Goal: Task Accomplishment & Management: Complete application form

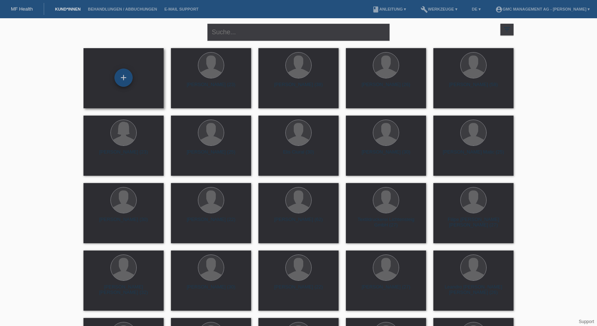
click at [125, 81] on div "+" at bounding box center [123, 78] width 18 height 18
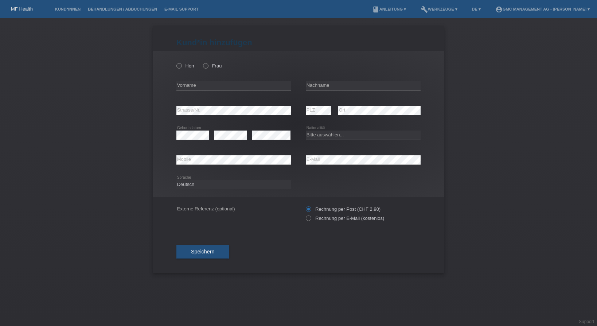
click at [528, 109] on div "Kund*in hinzufügen Kunde hinzufügen Kundin hinzufügen Herr Frau error Vorname e…" at bounding box center [298, 172] width 597 height 308
click at [175, 62] on icon at bounding box center [175, 62] width 0 height 0
click at [177, 66] on input "Herr" at bounding box center [178, 65] width 5 height 5
radio input "true"
click at [206, 88] on input "text" at bounding box center [233, 85] width 115 height 9
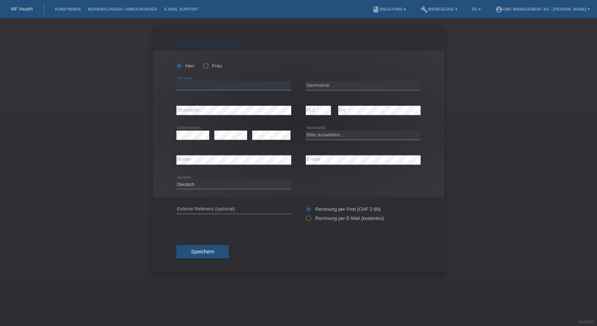
type input "√"
paste input "Muntadher"
type input "Muntadher"
click at [331, 83] on input "text" at bounding box center [363, 85] width 115 height 9
paste input "Aldhalemi"
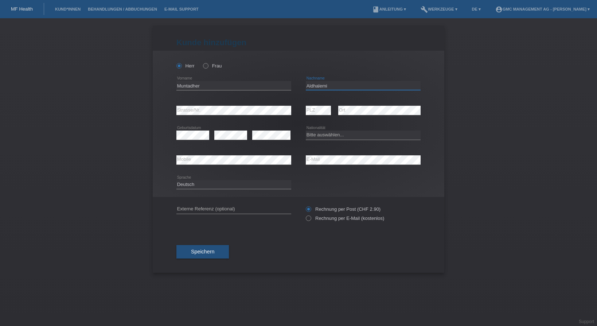
type input "Aldhalemi"
click at [305, 214] on icon at bounding box center [305, 214] width 0 height 0
click at [310, 218] on input "Rechnung per E-Mail (kostenlos)" at bounding box center [308, 219] width 5 height 9
radio input "true"
click at [211, 254] on span "Speichern" at bounding box center [202, 252] width 23 height 6
